Goal: Information Seeking & Learning: Learn about a topic

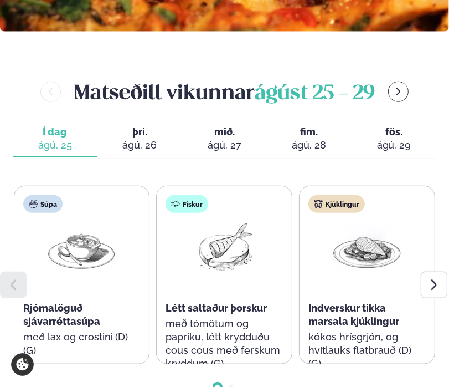
scroll to position [499, 0]
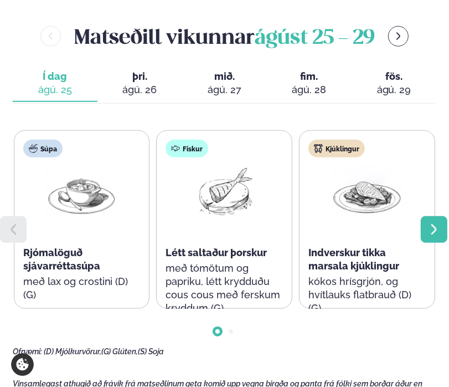
click at [401, 232] on icon at bounding box center [434, 229] width 13 height 13
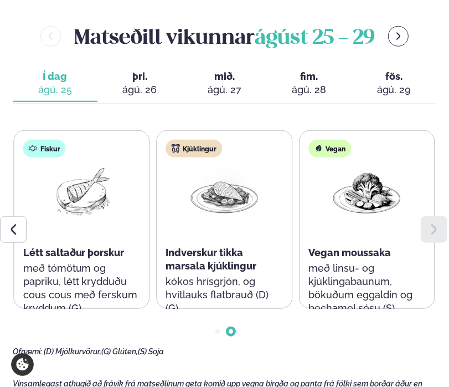
click at [144, 81] on span "þri." at bounding box center [139, 76] width 67 height 13
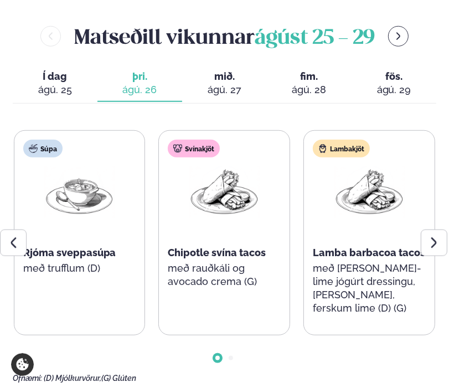
click at [73, 86] on div "ágú. 25" at bounding box center [55, 89] width 67 height 13
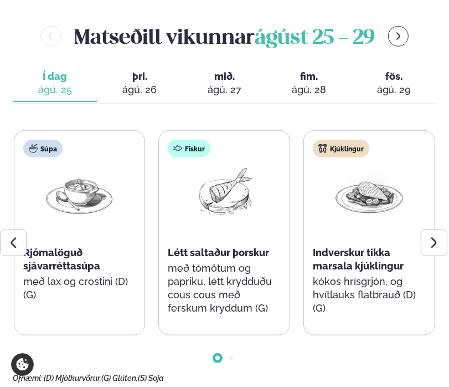
click at [143, 78] on span "þri." at bounding box center [139, 76] width 67 height 13
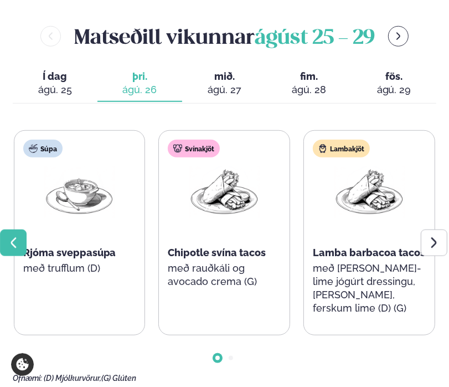
click at [11, 238] on icon at bounding box center [13, 242] width 13 height 13
click at [401, 242] on icon at bounding box center [434, 242] width 13 height 13
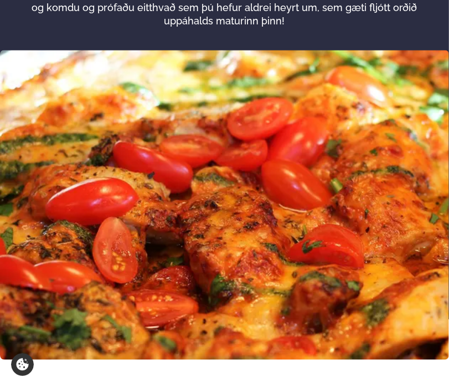
scroll to position [0, 0]
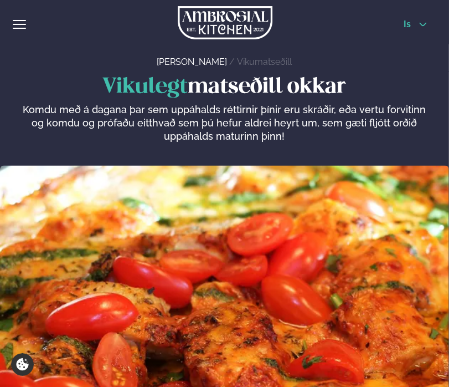
click at [401, 19] on div "Þjónusta Hádegismatur fyrir fyrirtæki Fyrirtækja veitingar Einkapartý Matseðill…" at bounding box center [224, 22] width 449 height 44
click at [401, 28] on span "is" at bounding box center [409, 24] width 11 height 9
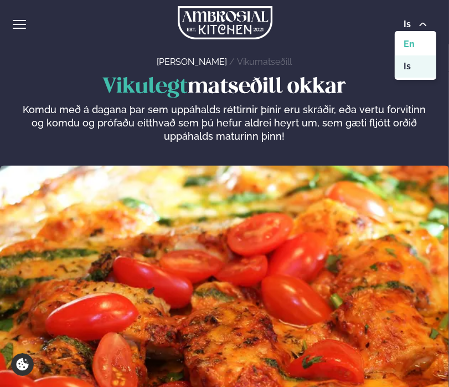
click at [401, 46] on link "en" at bounding box center [416, 44] width 42 height 22
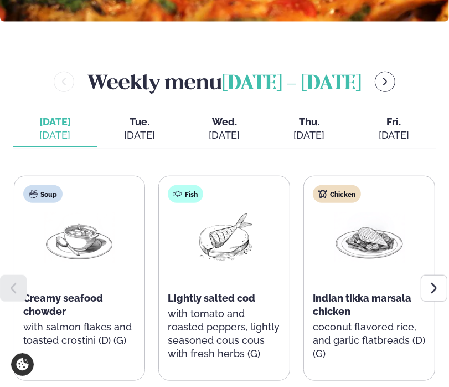
scroll to position [443, 0]
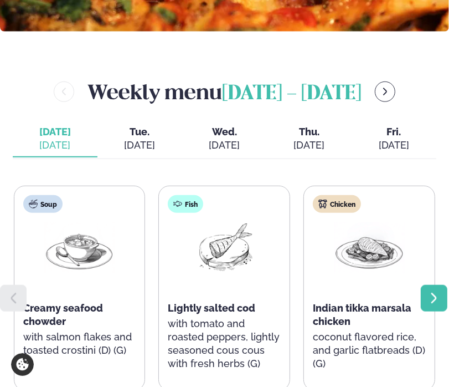
click at [401, 290] on div at bounding box center [434, 298] width 27 height 27
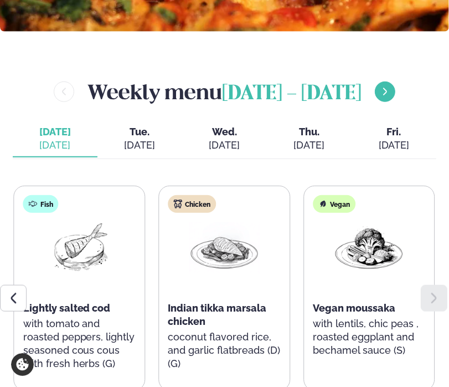
click at [384, 87] on icon "menu-btn-right" at bounding box center [385, 91] width 9 height 9
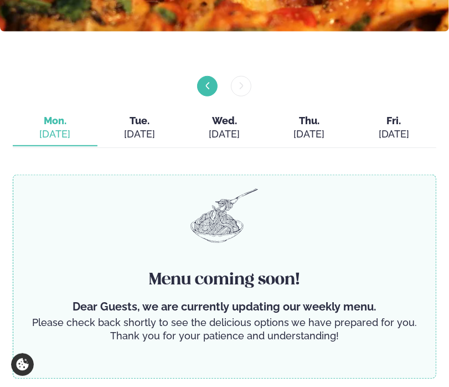
click at [210, 81] on icon "menu-btn-left" at bounding box center [207, 85] width 9 height 9
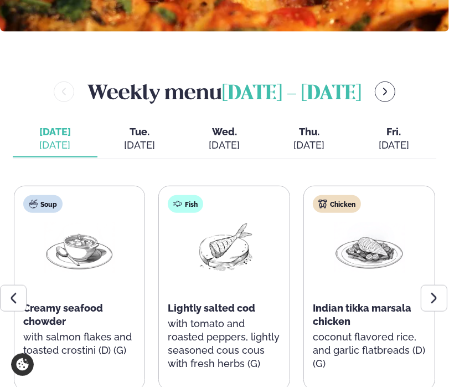
click at [122, 125] on span "Tue." at bounding box center [139, 131] width 67 height 13
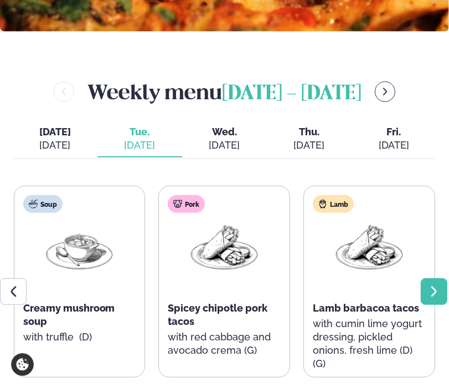
click at [401, 282] on div at bounding box center [434, 291] width 27 height 27
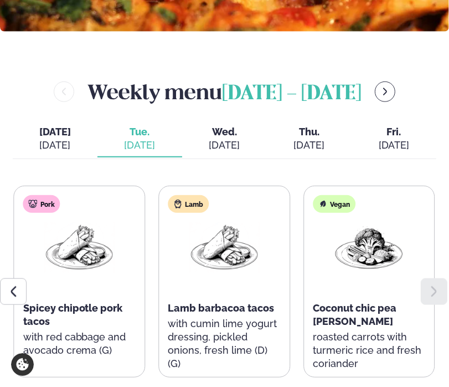
click at [247, 138] on div "[DATE]" at bounding box center [224, 144] width 67 height 13
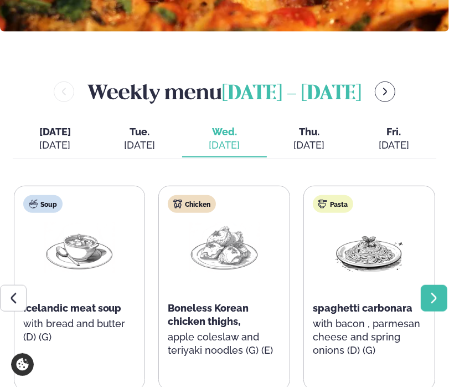
click at [401, 291] on icon at bounding box center [434, 297] width 13 height 13
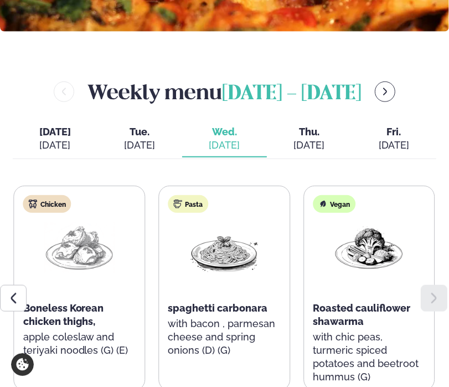
click at [324, 125] on span "Thu." at bounding box center [309, 131] width 67 height 13
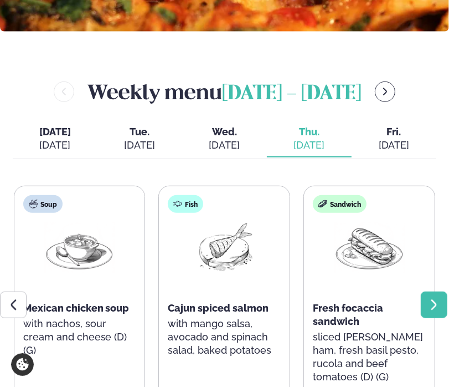
click at [401, 298] on icon at bounding box center [434, 304] width 13 height 13
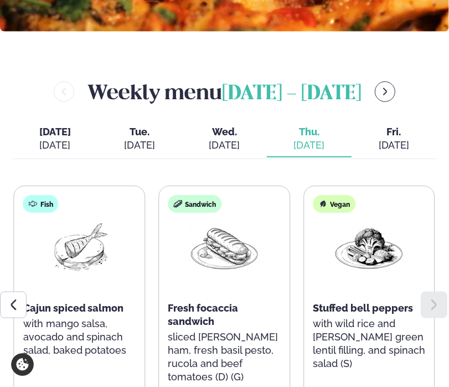
click at [401, 298] on icon at bounding box center [434, 304] width 13 height 13
click at [401, 141] on button "[DATE] [DATE]" at bounding box center [394, 139] width 85 height 37
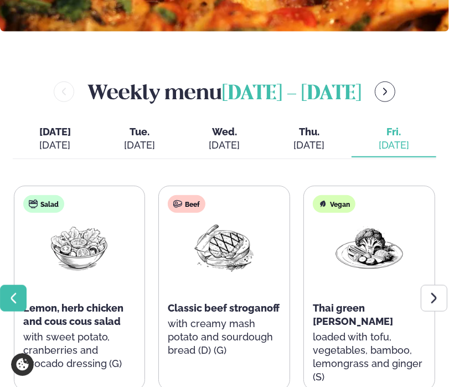
click at [16, 291] on icon at bounding box center [13, 297] width 13 height 13
click at [401, 291] on icon at bounding box center [434, 297] width 13 height 13
